Goal: Check status: Check status

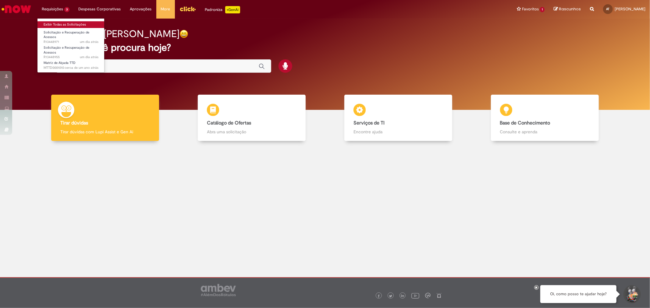
click at [62, 23] on link "Exibir Todas as Solicitações" at bounding box center [70, 24] width 67 height 7
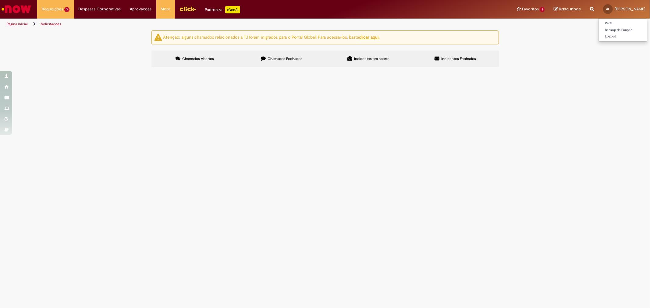
click at [606, 8] on span "AT" at bounding box center [607, 9] width 3 height 4
click at [529, 10] on li "Favoritos 1 Exibir todos os Favoritos Matriz de Alçada – Torre Tática Diretos" at bounding box center [530, 9] width 37 height 18
click at [530, 9] on li "Favoritos 1 Exibir todos os Favoritos Matriz de Alçada – Torre Tática Diretos" at bounding box center [530, 9] width 37 height 18
click at [358, 60] on span "Incidentes em aberto" at bounding box center [371, 58] width 35 height 5
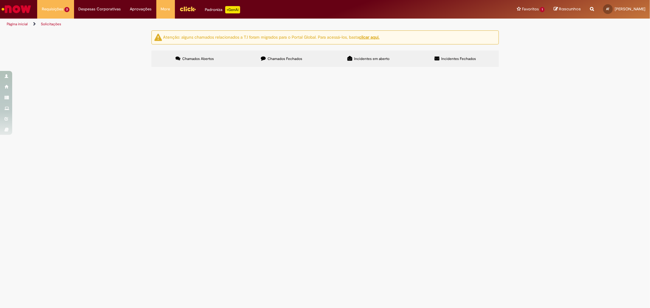
click at [211, 57] on span "Chamados Abertos" at bounding box center [198, 58] width 32 height 5
click at [274, 57] on span "Chamados Fechados" at bounding box center [284, 58] width 35 height 5
click at [456, 61] on span "Incidentes Fechados" at bounding box center [458, 58] width 35 height 5
